Goal: Information Seeking & Learning: Learn about a topic

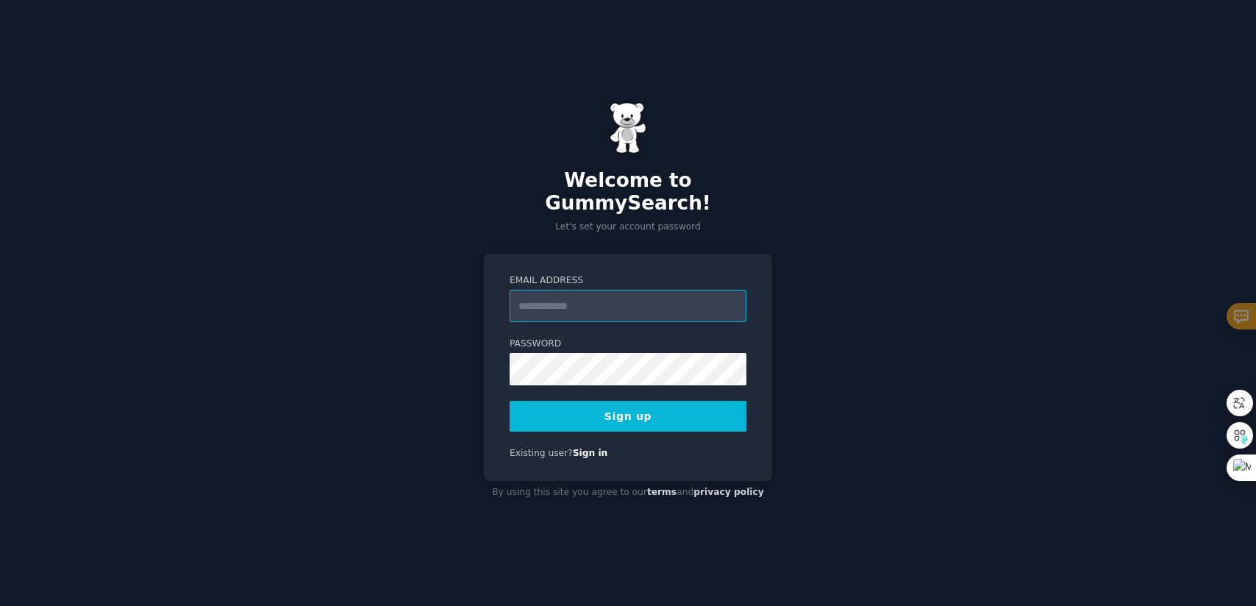
click at [616, 299] on input "Email Address" at bounding box center [628, 306] width 237 height 32
type input "**********"
click at [663, 410] on button "Sign up" at bounding box center [628, 416] width 237 height 31
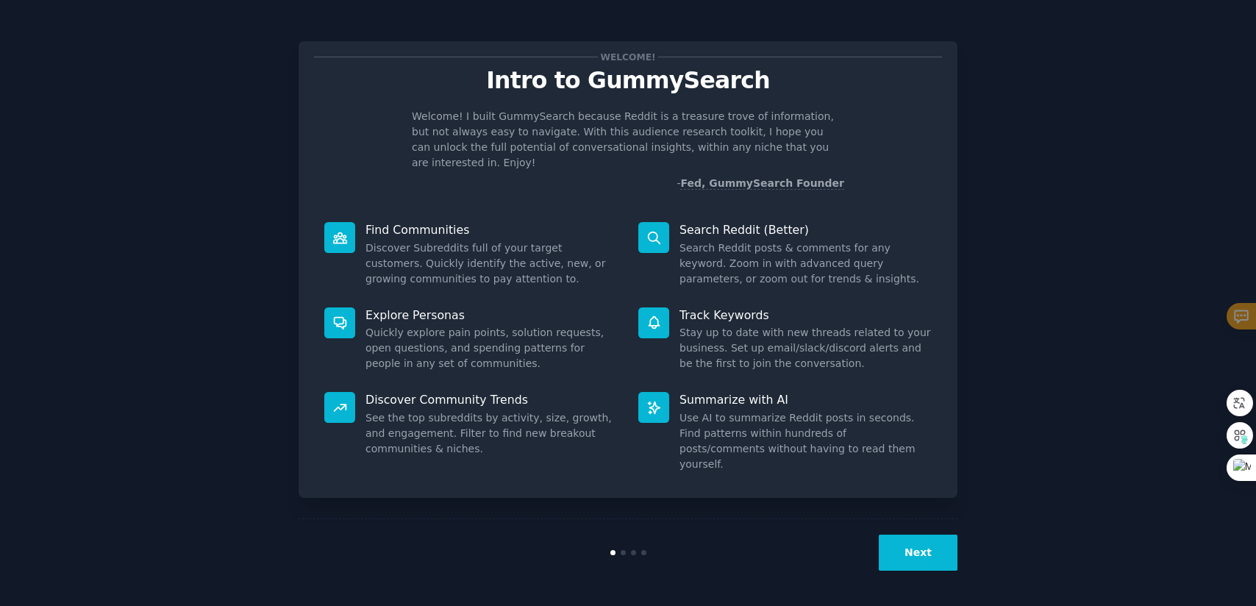
click at [929, 548] on button "Next" at bounding box center [918, 553] width 79 height 36
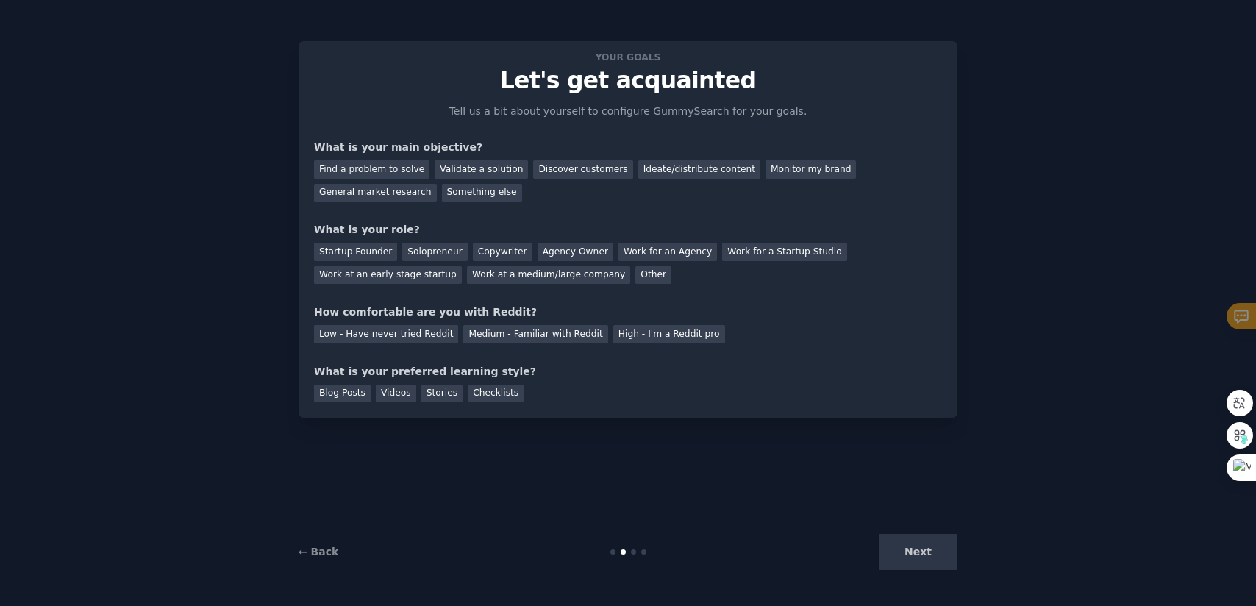
click at [421, 148] on div "What is your main objective?" at bounding box center [628, 147] width 628 height 15
click at [514, 146] on div "What is your main objective?" at bounding box center [628, 147] width 628 height 15
click at [360, 168] on div "Find a problem to solve" at bounding box center [371, 169] width 115 height 18
click at [636, 212] on div "Your goals Let's get acquainted Tell us a bit about yourself to configure Gummy…" at bounding box center [628, 230] width 628 height 346
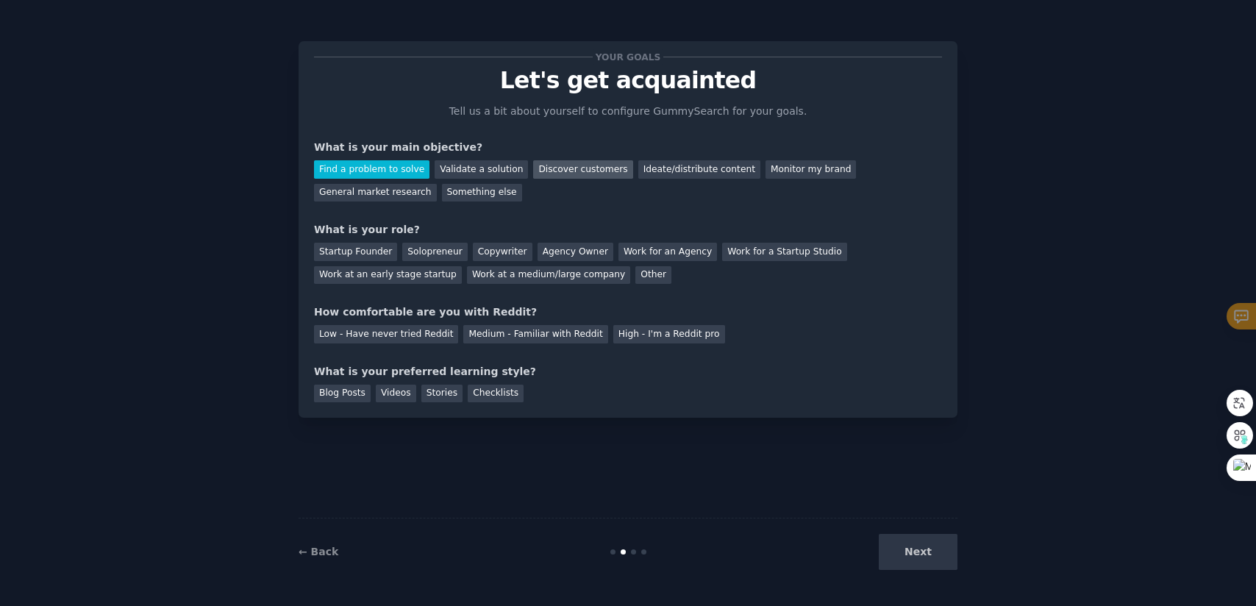
click at [583, 174] on div "Discover customers" at bounding box center [582, 169] width 99 height 18
click at [617, 205] on div "Your goals Let's get acquainted Tell us a bit about yourself to configure Gummy…" at bounding box center [628, 230] width 628 height 346
click at [609, 211] on div "Your goals Let's get acquainted Tell us a bit about yourself to configure Gummy…" at bounding box center [628, 230] width 628 height 346
click at [575, 217] on div "Your goals Let's get acquainted Tell us a bit about yourself to configure Gummy…" at bounding box center [628, 230] width 628 height 346
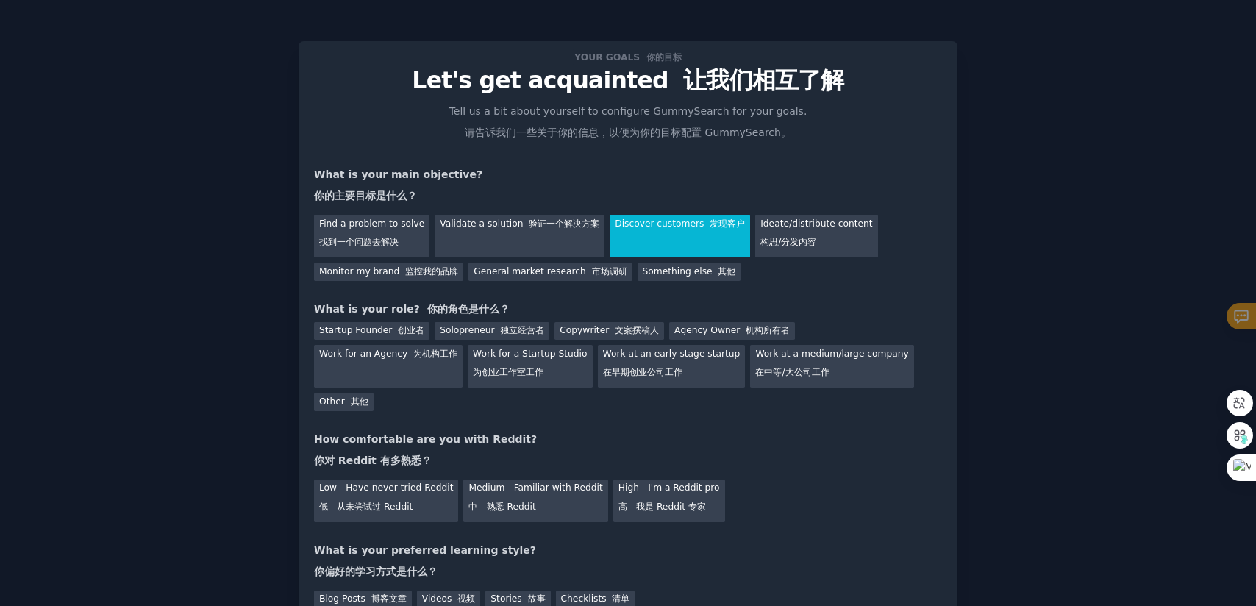
click at [767, 290] on div "Your goals 你的目标 Let's get acquainted 让我们相互了解 Tell us a bit about yourself to co…" at bounding box center [628, 333] width 628 height 552
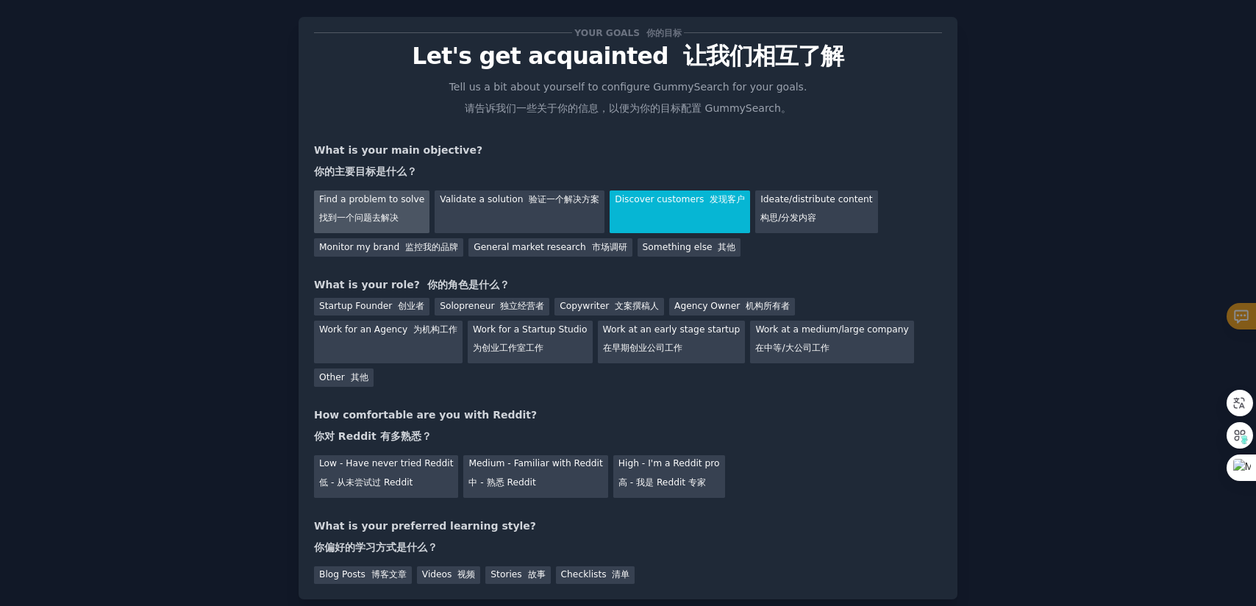
click at [413, 224] on div "Find a problem to solve 找到一个问题去解决" at bounding box center [371, 211] width 115 height 43
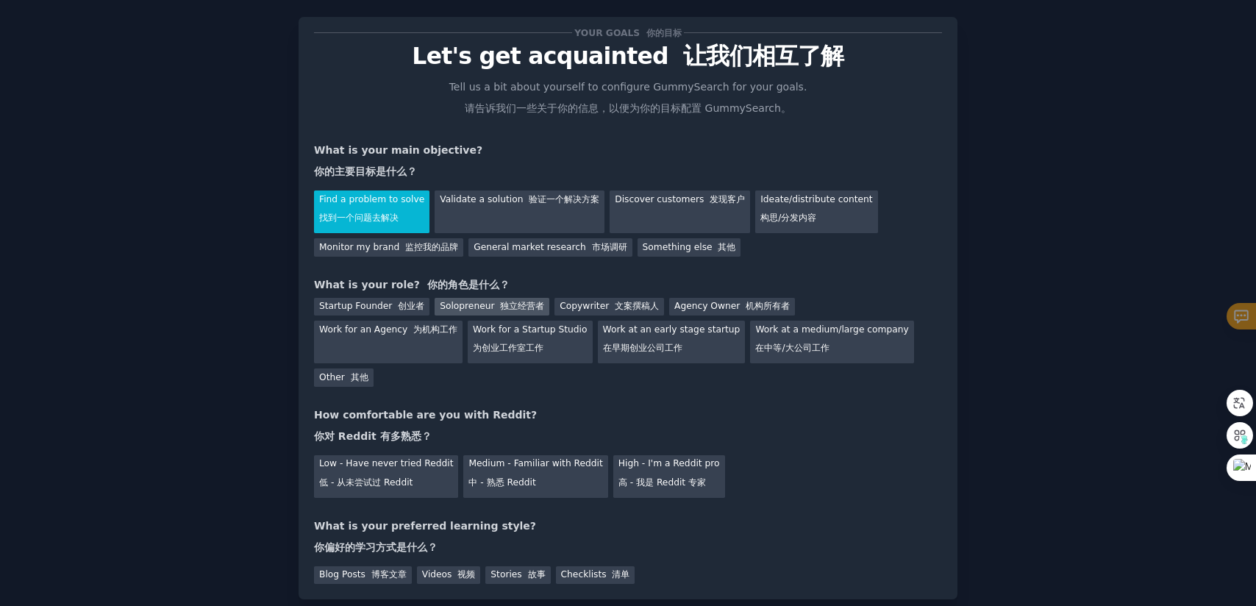
click at [500, 305] on font "独立经营者" at bounding box center [522, 306] width 44 height 10
click at [803, 407] on div "How comfortable are you with Reddit? 你对 Reddit 有多熟悉？" at bounding box center [628, 428] width 628 height 43
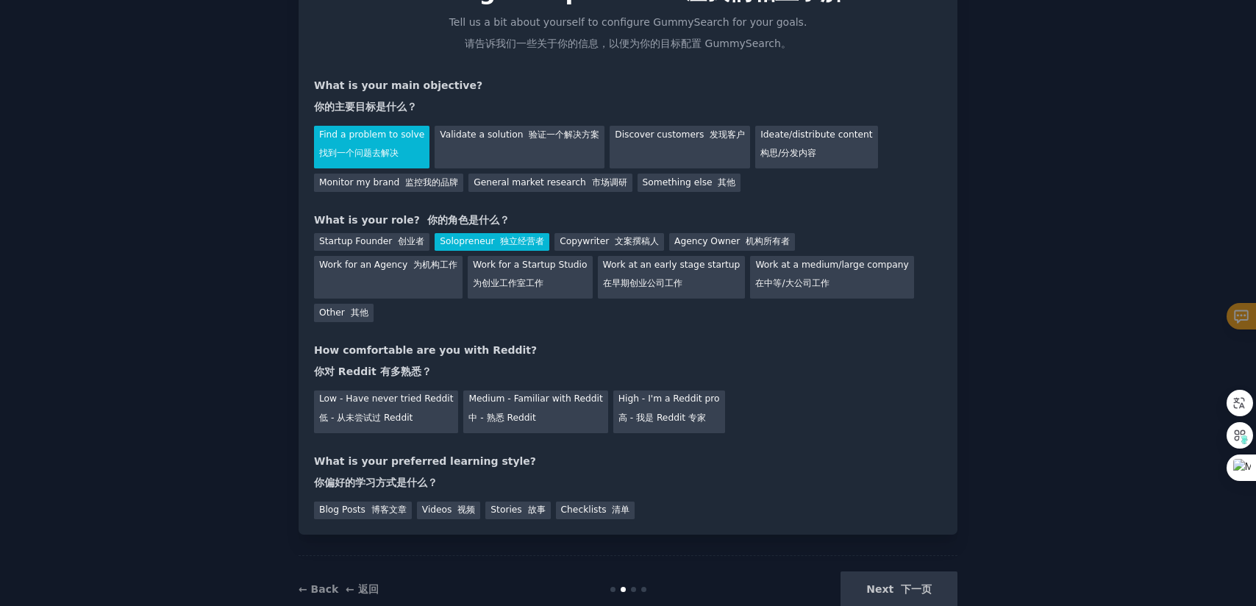
scroll to position [103, 0]
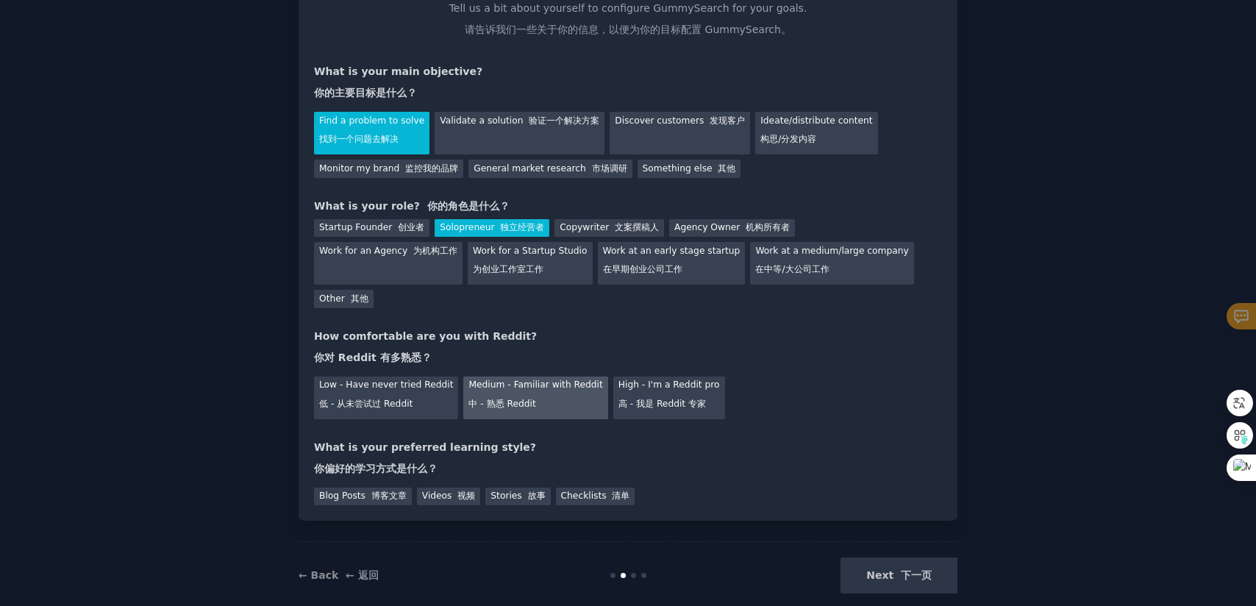
click at [543, 384] on div "Medium - Familiar with Reddit 中 - 熟悉 Reddit" at bounding box center [535, 398] width 144 height 43
click at [591, 488] on div "Checklists 清单" at bounding box center [595, 497] width 79 height 18
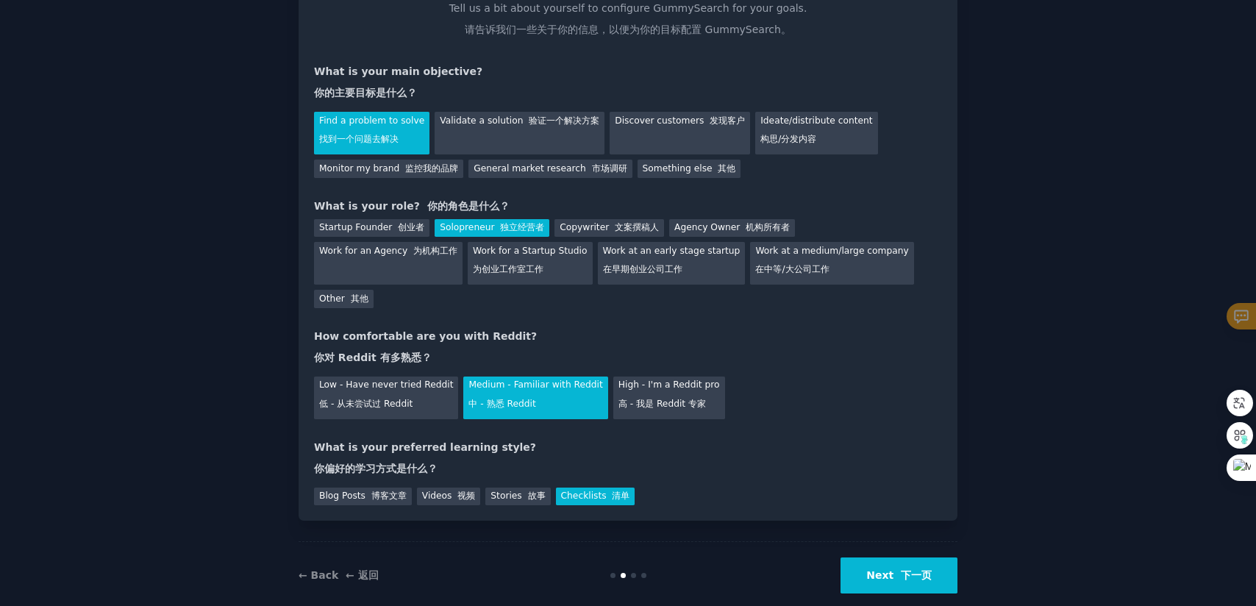
click at [743, 451] on div "What is your preferred learning style? 你偏好的学习方式是什么？" at bounding box center [628, 461] width 628 height 43
click at [502, 488] on div "Stories 故事" at bounding box center [517, 497] width 65 height 18
click at [901, 569] on font "下一页" at bounding box center [916, 575] width 31 height 12
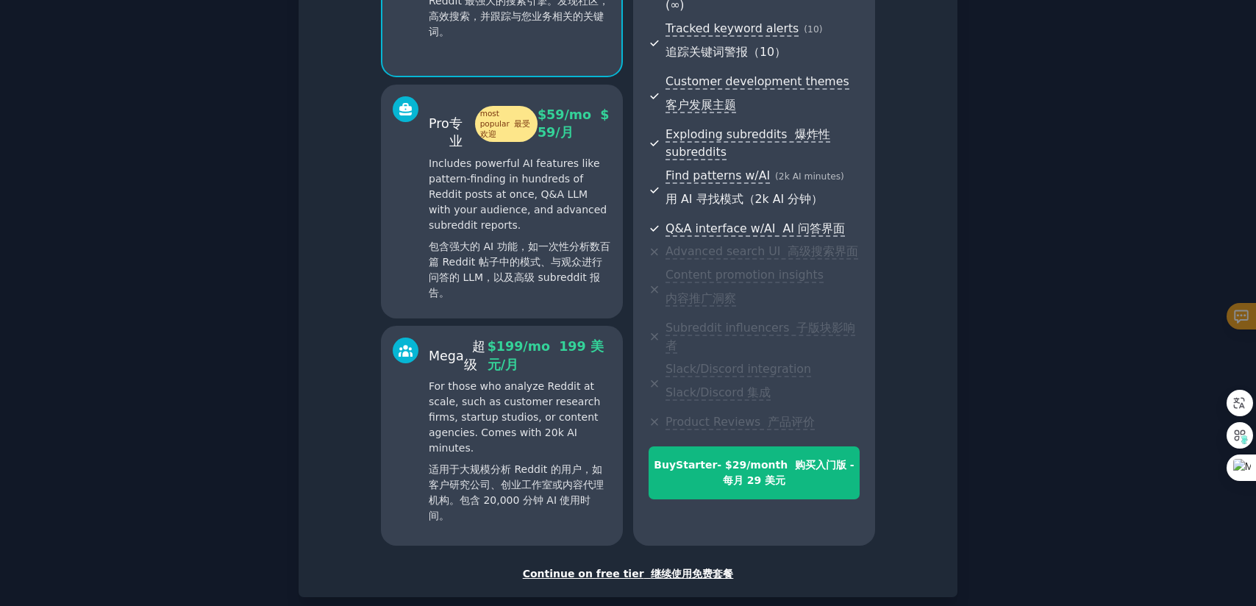
scroll to position [338, 0]
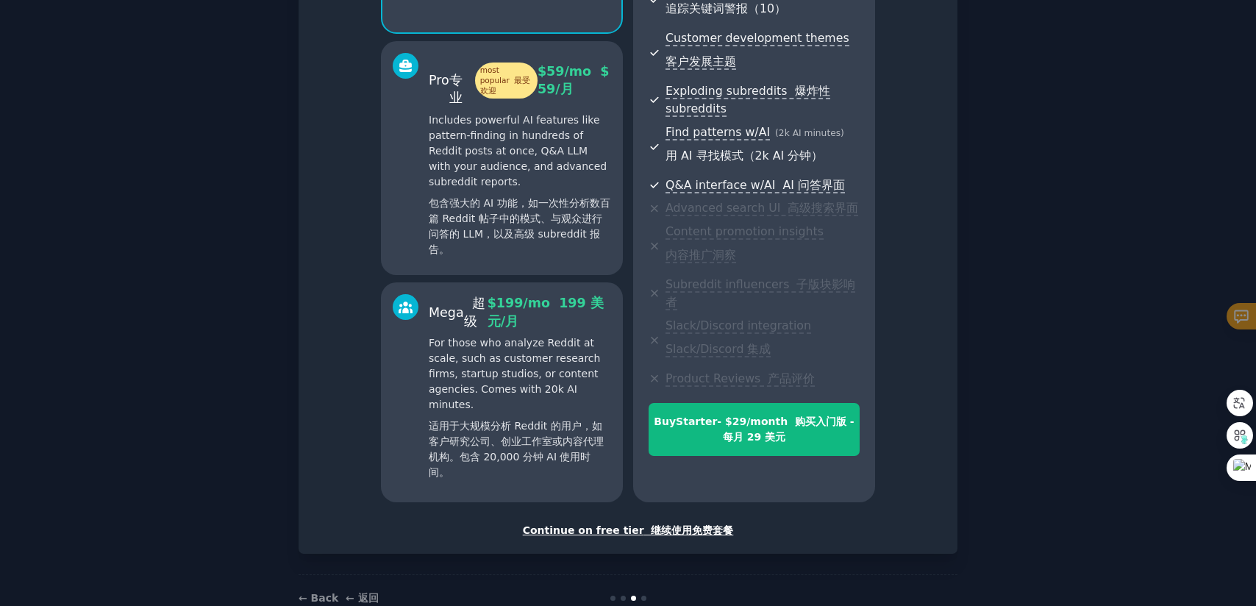
click at [708, 524] on font "继续使用免费套餐" at bounding box center [692, 530] width 82 height 12
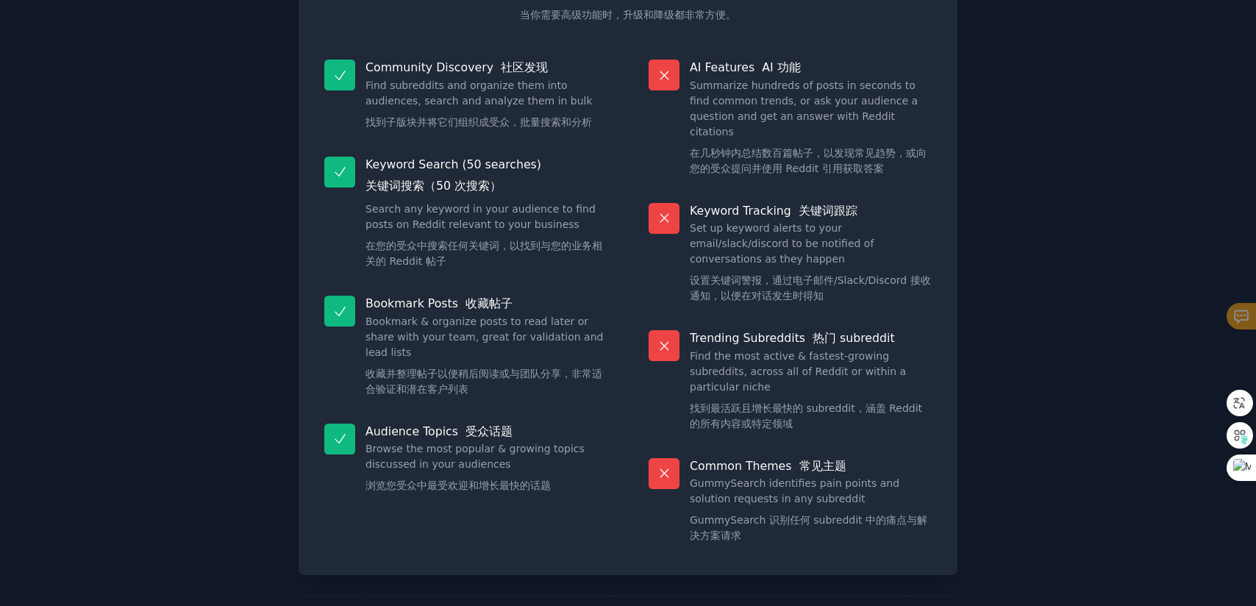
scroll to position [229, 0]
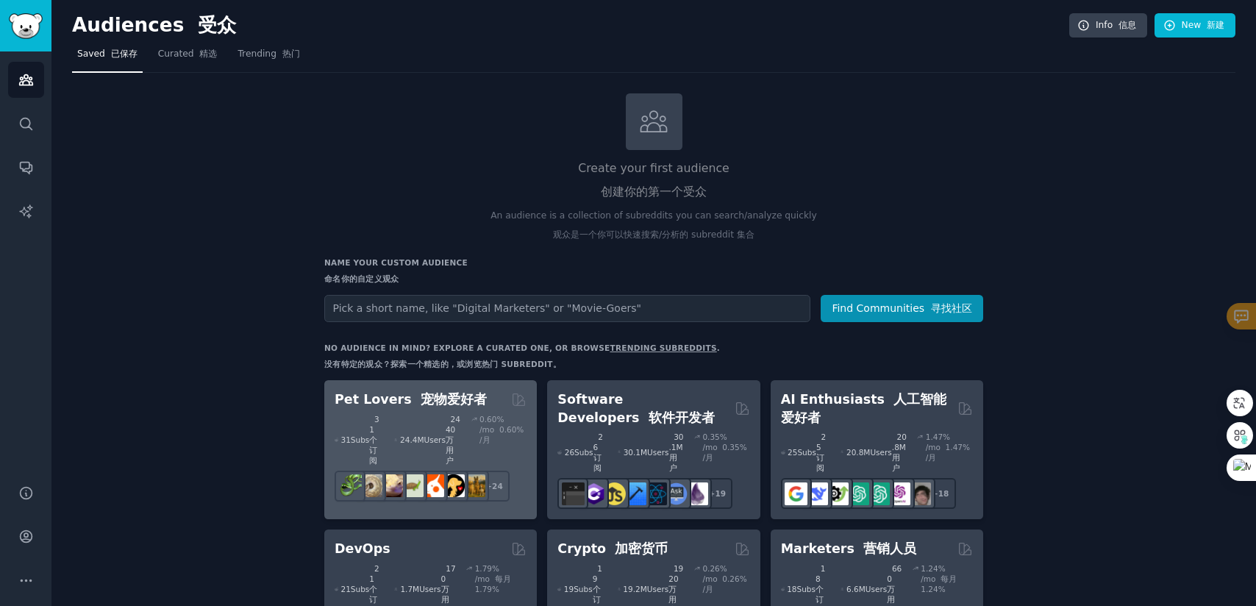
click at [446, 423] on font "2440 万用户" at bounding box center [453, 440] width 15 height 50
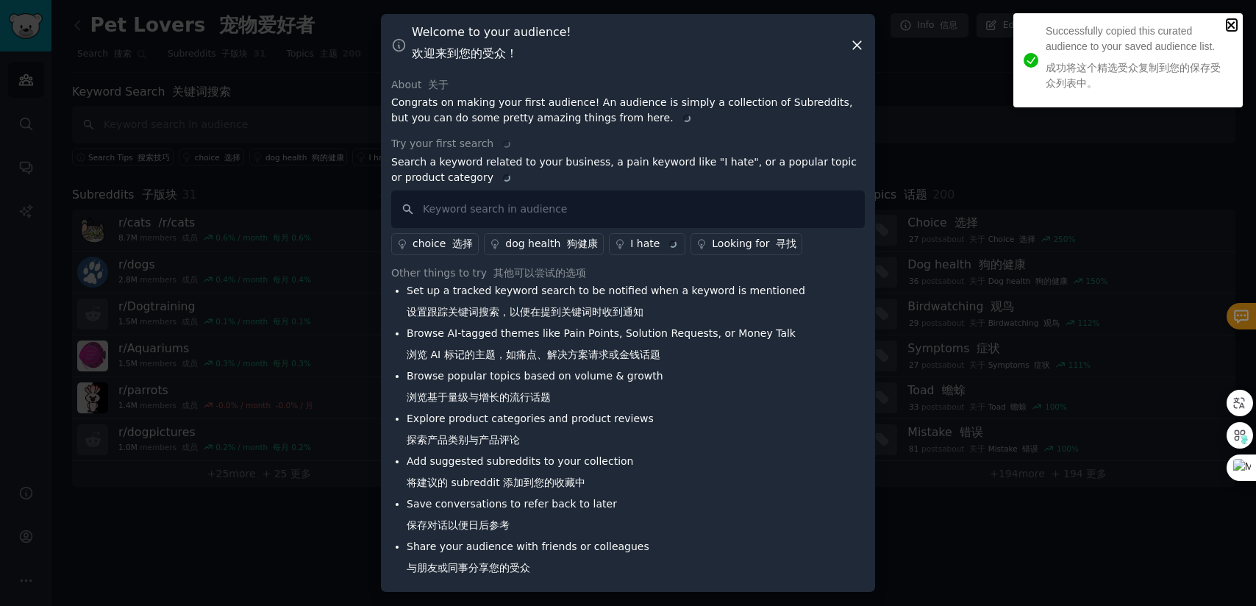
click at [1233, 29] on icon "close" at bounding box center [1232, 25] width 10 height 12
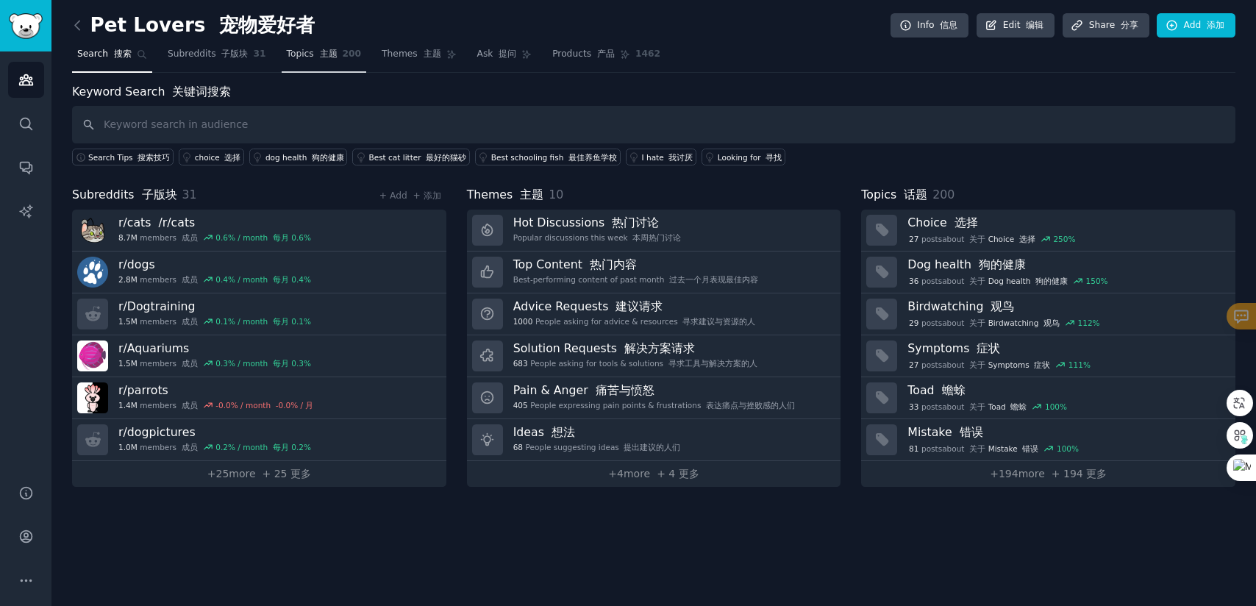
click at [314, 58] on font at bounding box center [317, 54] width 6 height 10
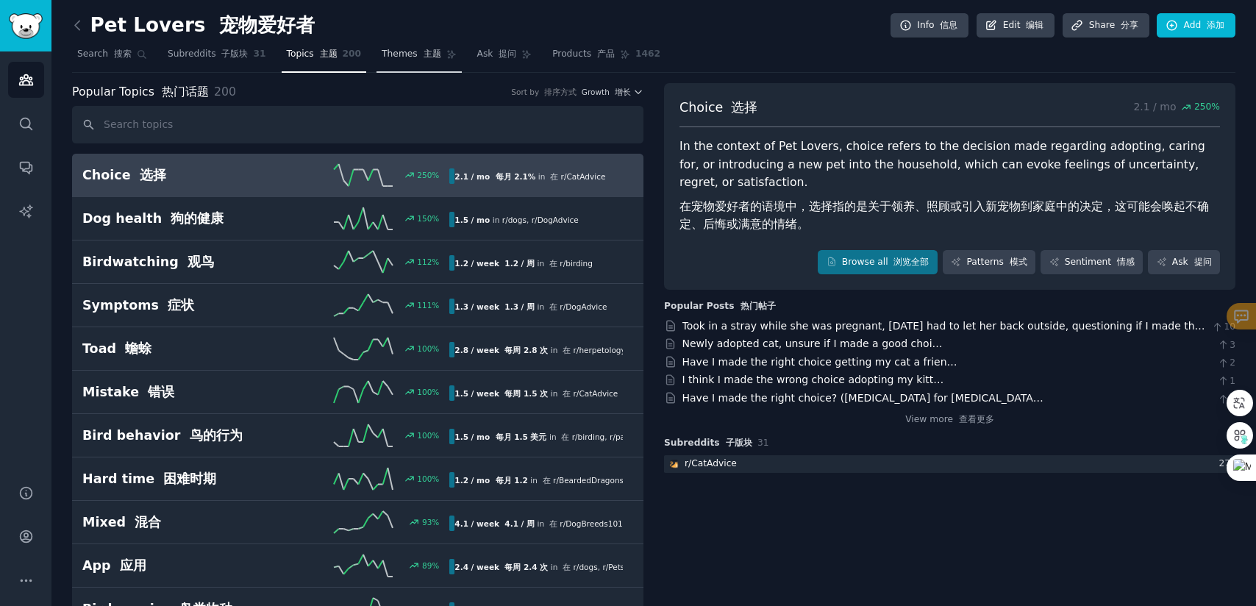
click at [429, 63] on link "Themes 主题" at bounding box center [419, 58] width 85 height 30
